Goal: Task Accomplishment & Management: Complete application form

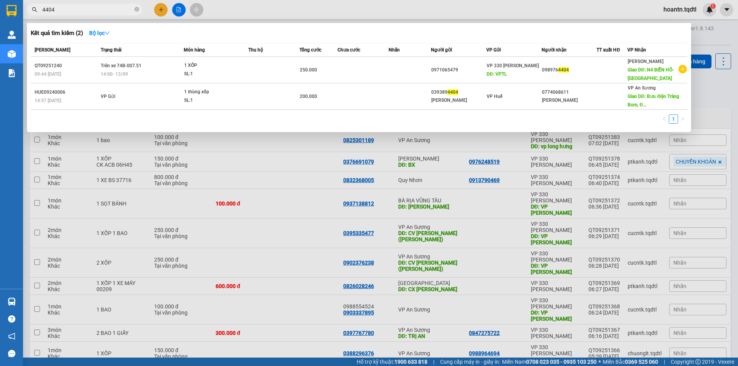
click at [568, 2] on div at bounding box center [369, 183] width 738 height 366
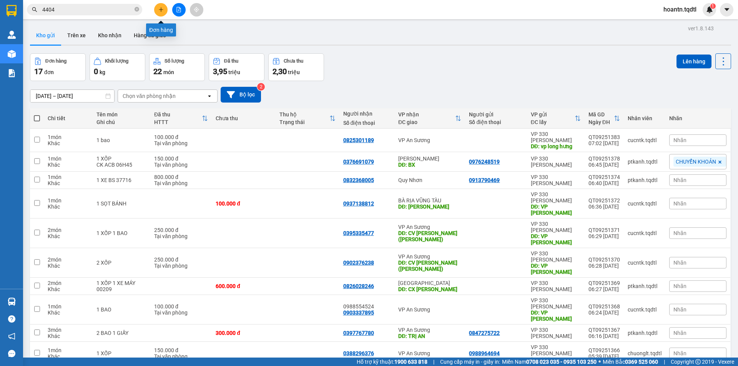
click at [159, 7] on icon "plus" at bounding box center [160, 9] width 5 height 5
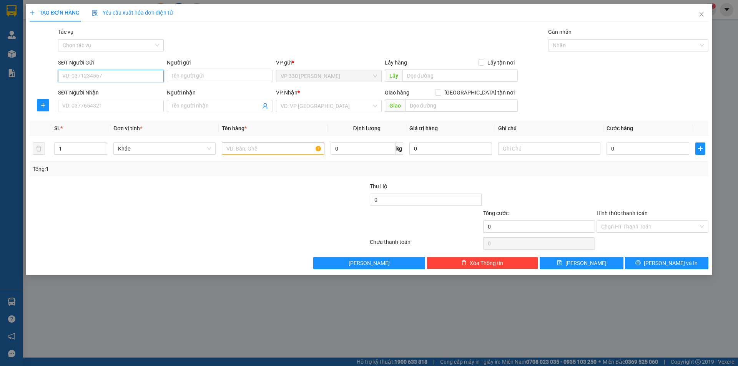
click at [148, 78] on input "SĐT Người Gửi" at bounding box center [111, 76] width 106 height 12
type input "0839028789"
click at [137, 107] on input "SĐT Người Nhận" at bounding box center [111, 106] width 106 height 12
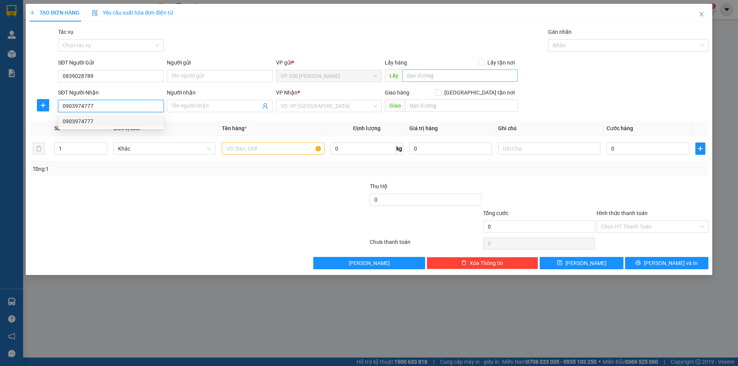
type input "0903974777"
click at [474, 73] on input "text" at bounding box center [459, 76] width 115 height 12
type input "v"
type input "VPTL"
click at [356, 106] on input "search" at bounding box center [325, 106] width 91 height 12
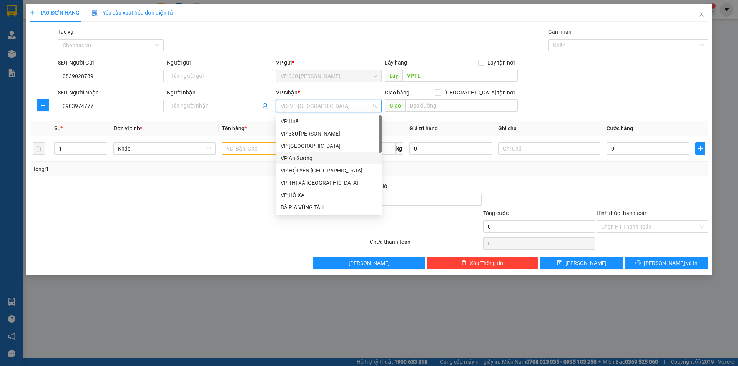
click at [296, 158] on div "VP An Sương" at bounding box center [328, 158] width 96 height 8
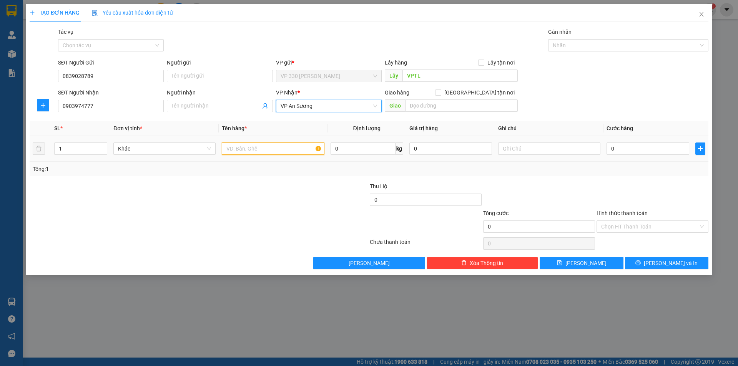
click at [264, 146] on input "text" at bounding box center [273, 149] width 102 height 12
type input "1 XỐP"
click at [623, 149] on input "0" at bounding box center [647, 149] width 83 height 12
type input "2"
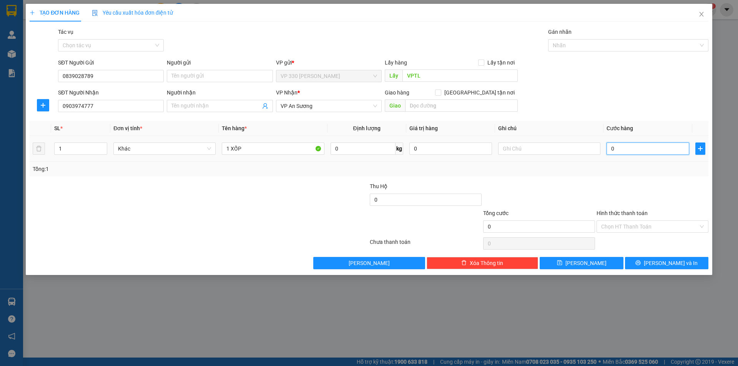
type input "2"
type input "20"
type input "200"
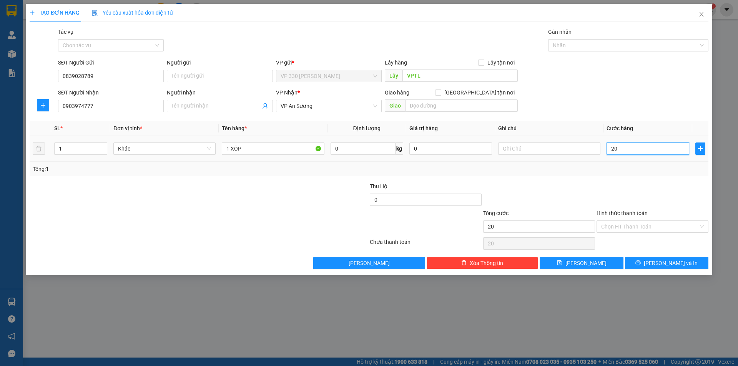
type input "200"
type input "200.000"
click at [640, 225] on input "Hình thức thanh toán" at bounding box center [649, 227] width 97 height 12
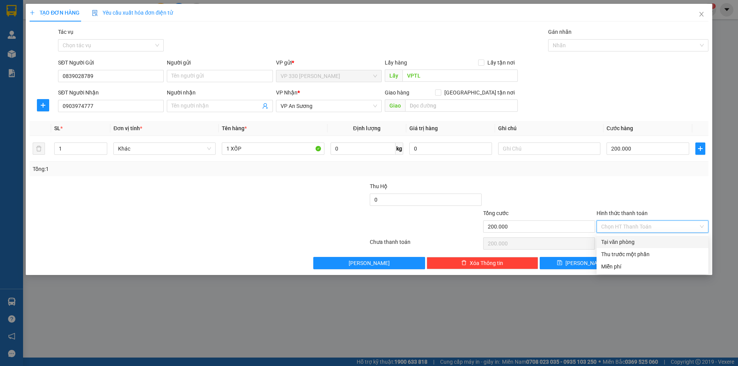
click at [627, 242] on div "Tại văn phòng" at bounding box center [652, 242] width 103 height 8
type input "0"
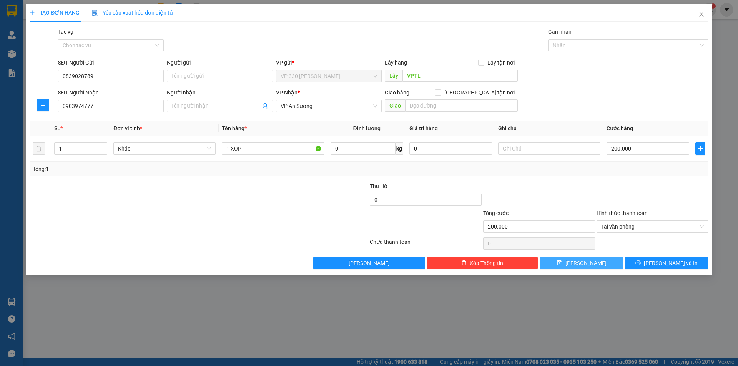
click at [583, 261] on span "[PERSON_NAME]" at bounding box center [585, 263] width 41 height 8
type input "0"
